Goal: Task Accomplishment & Management: Complete application form

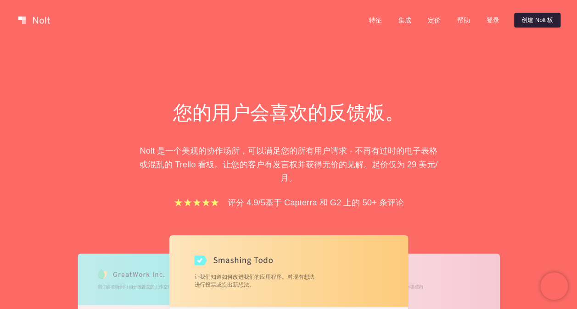
click at [530, 21] on link "创建 Nolt 板" at bounding box center [537, 20] width 46 height 15
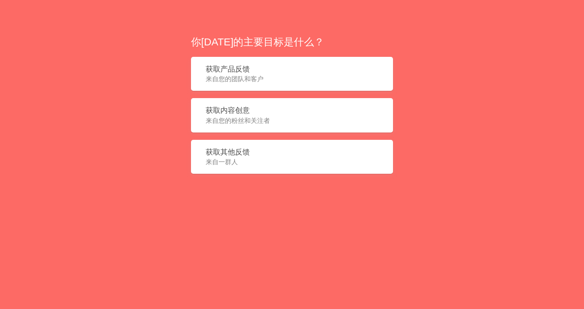
click at [252, 160] on span "来自一群人" at bounding box center [292, 161] width 173 height 9
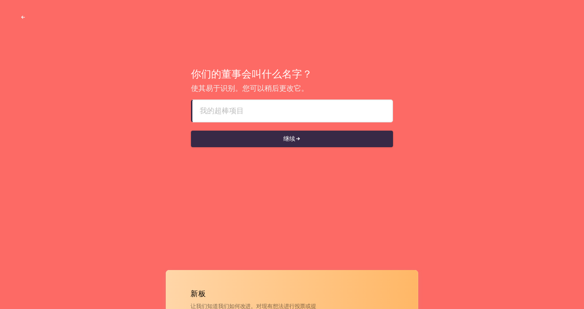
click at [270, 112] on input at bounding box center [292, 111] width 185 height 22
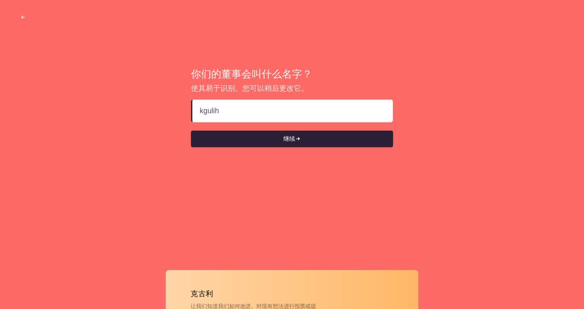
click at [287, 139] on font "继续" at bounding box center [289, 139] width 12 height 8
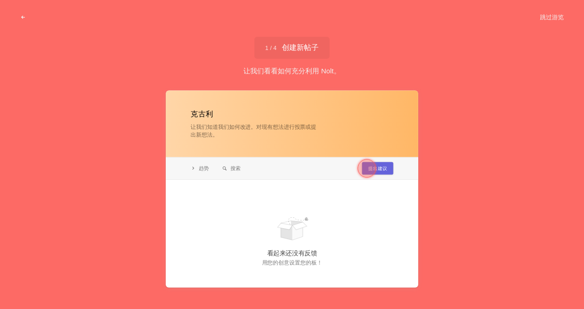
type input "kgulih"
click at [261, 190] on div at bounding box center [292, 188] width 252 height 197
click at [543, 13] on button "跳过游览" at bounding box center [552, 17] width 46 height 17
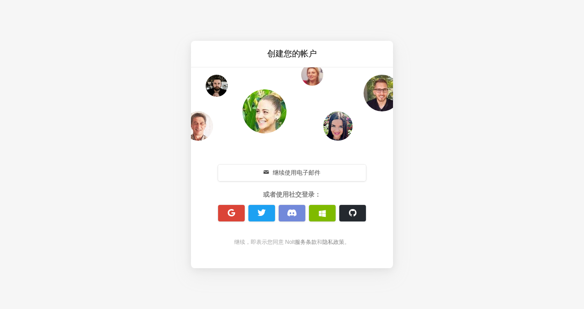
click at [291, 177] on font "继续使用电子邮件" at bounding box center [297, 172] width 48 height 9
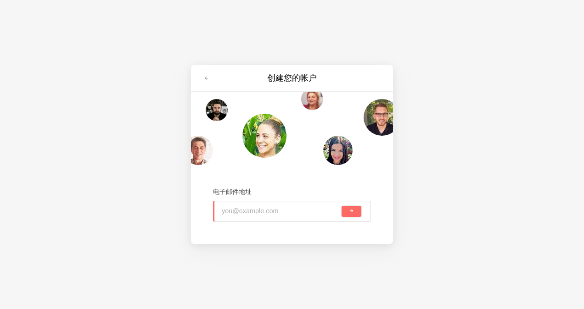
paste input "jrtdtjet5hrhs@powerscrews.com"
type input "jrtdtjet5hrhs@powerscrews.com"
click at [357, 215] on button "submit" at bounding box center [351, 211] width 20 height 11
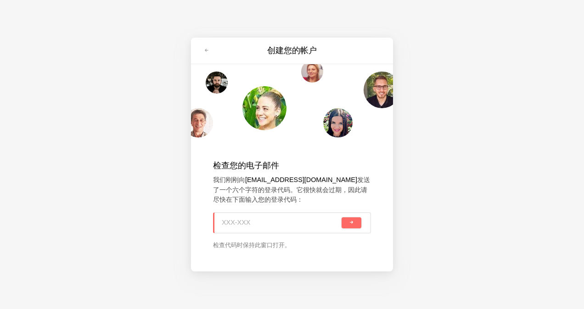
click at [262, 220] on input at bounding box center [281, 223] width 118 height 20
paste input "79J-KNA"
type input "79J-KNA"
click at [354, 219] on button "submit" at bounding box center [351, 222] width 20 height 11
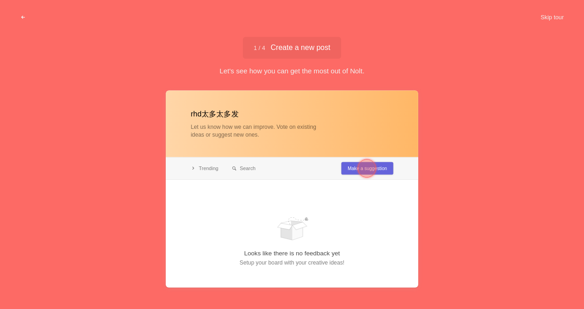
type input "rhd太多太多发"
click at [357, 200] on div at bounding box center [292, 188] width 252 height 197
click at [371, 169] on div at bounding box center [366, 168] width 18 height 18
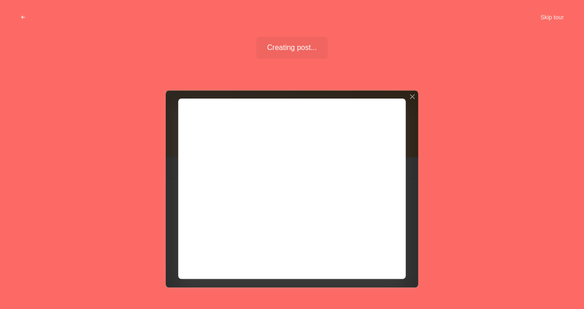
drag, startPoint x: 314, startPoint y: 168, endPoint x: 363, endPoint y: 148, distance: 53.3
click at [320, 165] on div at bounding box center [292, 188] width 252 height 197
click at [413, 97] on div at bounding box center [412, 97] width 6 height 6
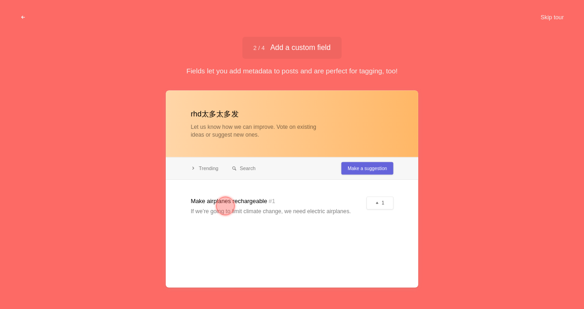
click at [320, 198] on div at bounding box center [292, 188] width 252 height 197
drag, startPoint x: 240, startPoint y: 207, endPoint x: 212, endPoint y: 203, distance: 27.9
click at [234, 207] on div at bounding box center [225, 206] width 33 height 33
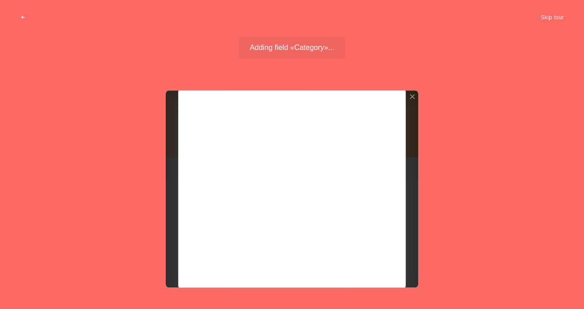
click at [212, 203] on div at bounding box center [292, 188] width 252 height 197
click at [261, 178] on div at bounding box center [292, 188] width 252 height 197
click at [221, 172] on div at bounding box center [292, 188] width 252 height 197
click at [253, 167] on div at bounding box center [292, 188] width 252 height 197
click at [252, 174] on div at bounding box center [292, 188] width 252 height 197
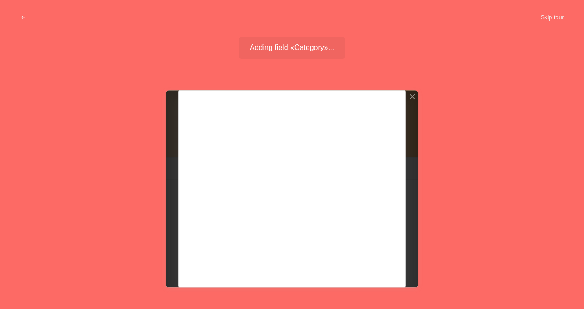
drag, startPoint x: 317, startPoint y: 157, endPoint x: 252, endPoint y: 176, distance: 67.9
click at [251, 176] on div at bounding box center [292, 188] width 252 height 197
drag, startPoint x: 272, startPoint y: 151, endPoint x: 258, endPoint y: 154, distance: 14.0
click at [270, 152] on div at bounding box center [292, 188] width 252 height 197
click at [255, 154] on div at bounding box center [292, 188] width 252 height 197
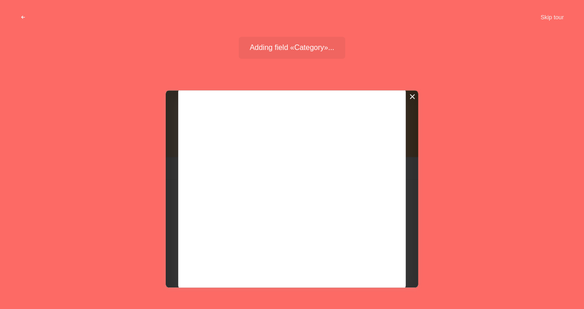
click at [415, 97] on div at bounding box center [292, 188] width 252 height 197
click at [412, 95] on div at bounding box center [412, 97] width 6 height 6
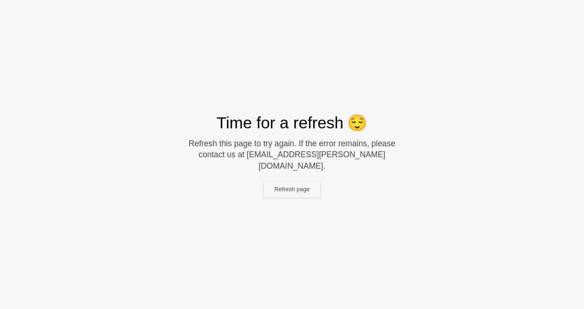
click at [305, 181] on button "Refresh page" at bounding box center [291, 189] width 57 height 17
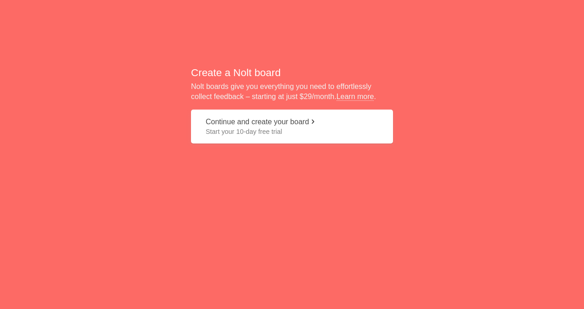
click at [324, 112] on button "Continue and create your board Start your 10-day free trial" at bounding box center [292, 127] width 202 height 34
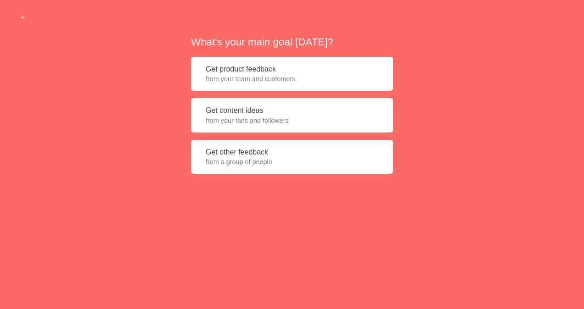
click at [250, 159] on span "from a group of people" at bounding box center [292, 161] width 173 height 9
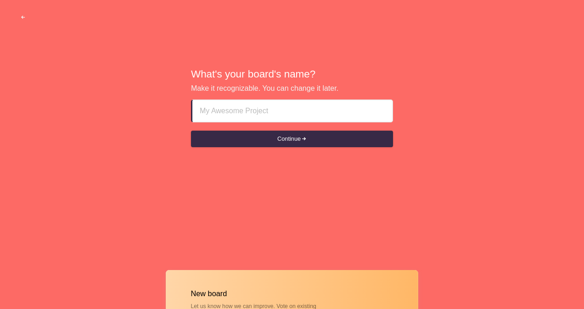
click at [258, 109] on input at bounding box center [292, 111] width 185 height 22
